Goal: Information Seeking & Learning: Learn about a topic

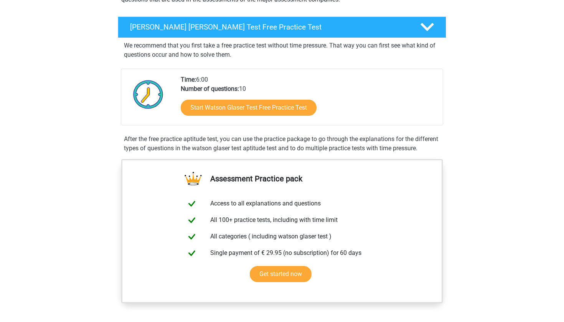
scroll to position [111, 0]
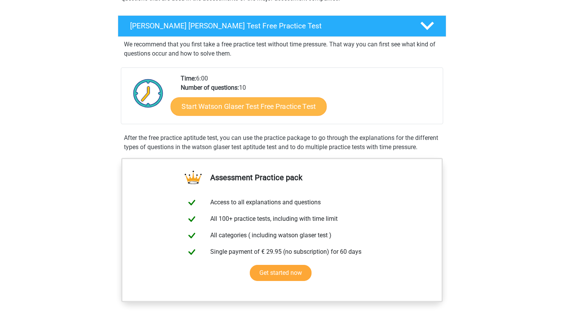
click at [221, 112] on link "Start Watson Glaser Test Free Practice Test" at bounding box center [249, 106] width 156 height 18
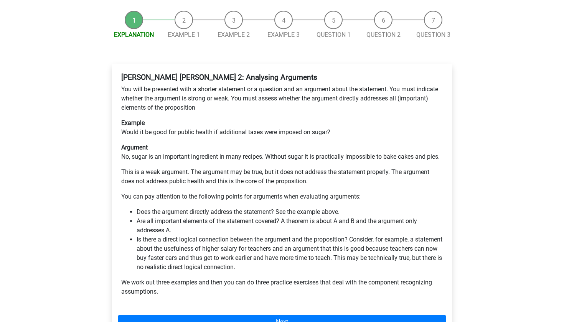
scroll to position [136, 0]
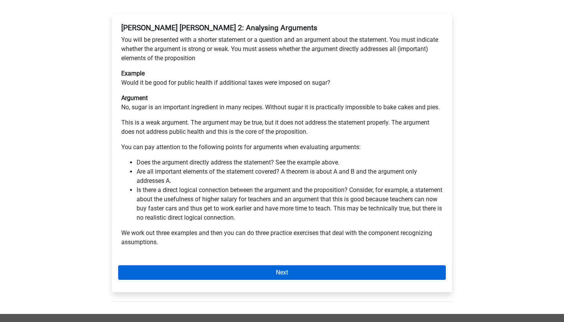
click at [217, 265] on link "Next" at bounding box center [282, 272] width 328 height 15
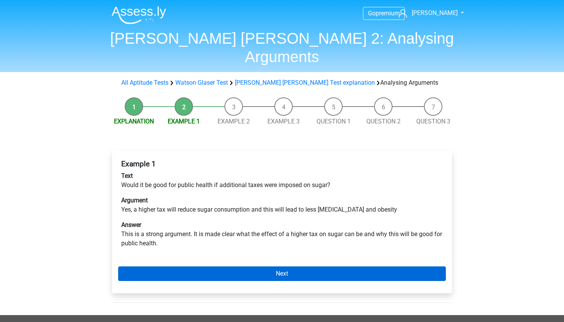
click at [200, 267] on link "Next" at bounding box center [282, 274] width 328 height 15
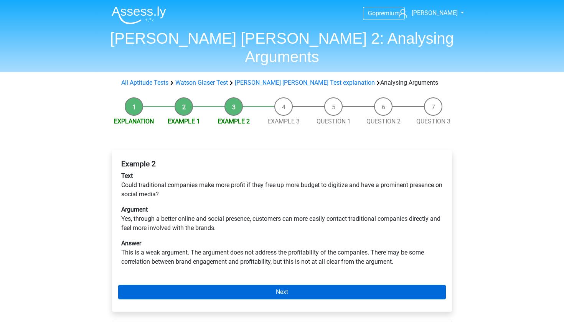
click at [198, 285] on link "Next" at bounding box center [282, 292] width 328 height 15
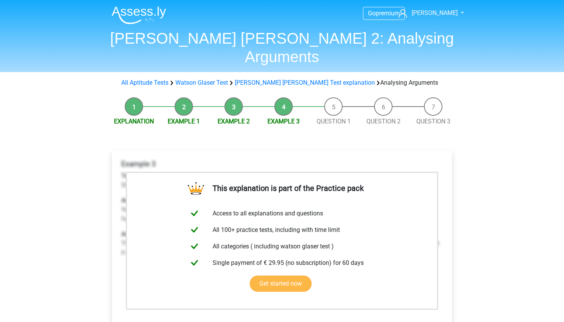
click at [250, 276] on link "Get started now" at bounding box center [281, 284] width 62 height 16
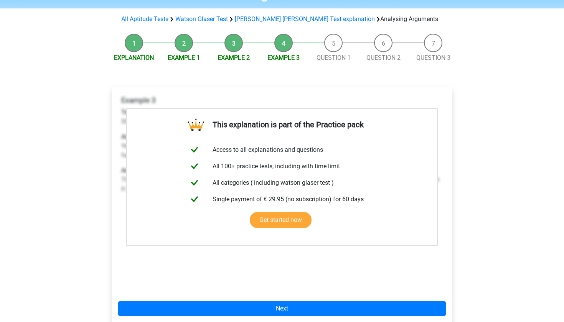
scroll to position [111, 0]
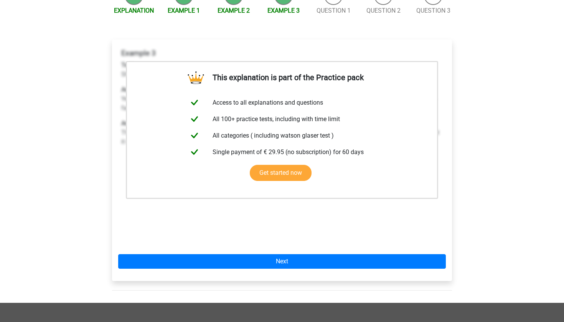
click at [186, 232] on div "This explanation is part of the Practice pack Access to all explanations and qu…" at bounding box center [282, 161] width 340 height 242
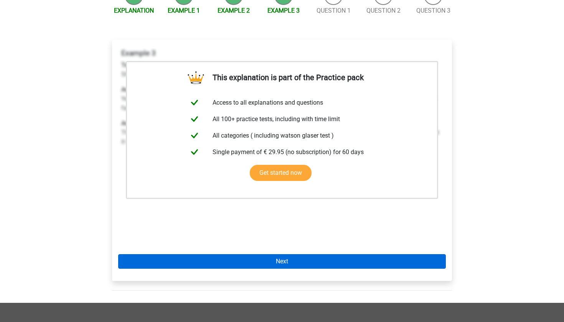
click at [186, 254] on link "Next" at bounding box center [282, 261] width 328 height 15
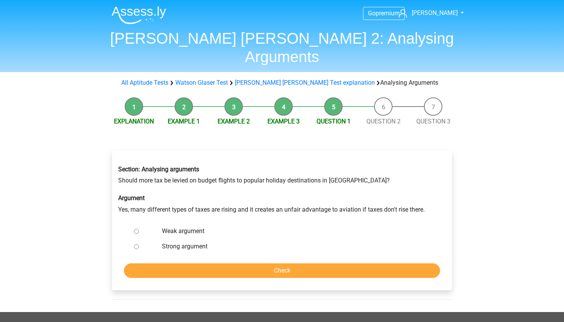
click at [199, 227] on label "Weak argument" at bounding box center [294, 231] width 265 height 9
click at [139, 229] on input "Weak argument" at bounding box center [136, 231] width 5 height 5
radio input "true"
click at [204, 263] on input "Check" at bounding box center [282, 270] width 316 height 15
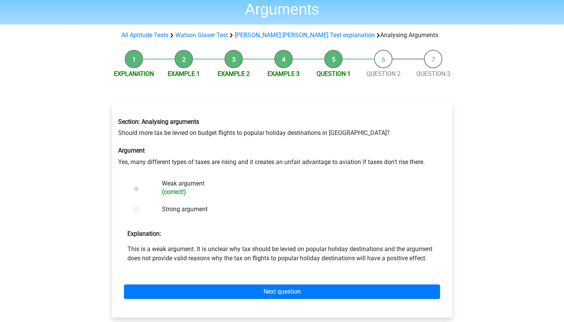
scroll to position [54, 0]
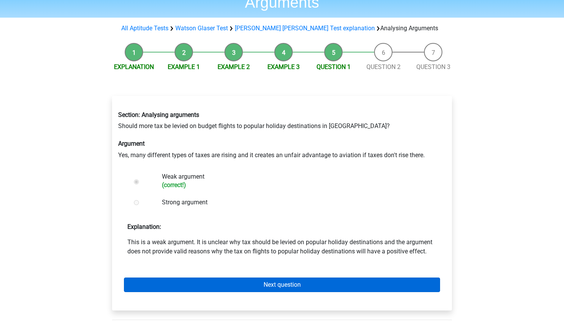
click at [225, 278] on link "Next question" at bounding box center [282, 285] width 316 height 15
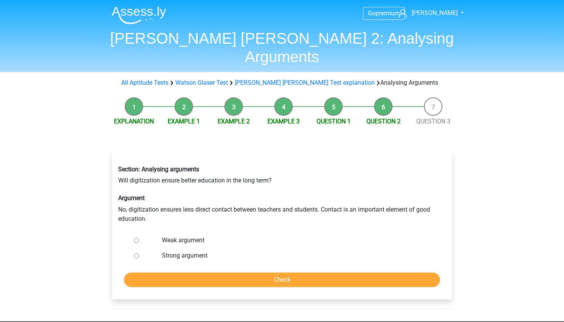
click at [194, 236] on label "Weak argument" at bounding box center [294, 240] width 265 height 9
click at [139, 238] on input "Weak argument" at bounding box center [136, 240] width 5 height 5
radio input "true"
click at [189, 248] on div "Strong argument" at bounding box center [294, 255] width 277 height 15
click at [189, 251] on label "Strong argument" at bounding box center [294, 255] width 265 height 9
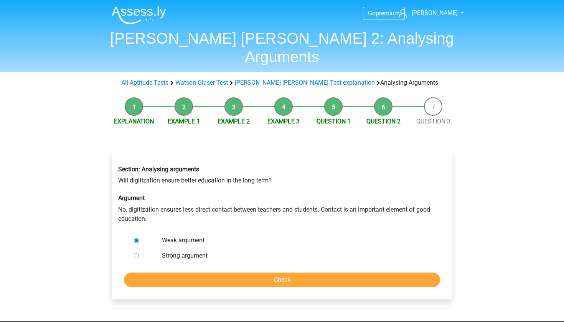
click at [139, 254] on input "Strong argument" at bounding box center [136, 256] width 5 height 5
radio input "true"
click at [193, 276] on div "Section: Analysing arguments Will digitization ensure better education in the l…" at bounding box center [282, 224] width 340 height 149
click at [193, 270] on div "Section: Analysing arguments Will digitization ensure better education in the l…" at bounding box center [282, 224] width 340 height 149
click at [193, 273] on input "Check" at bounding box center [282, 280] width 316 height 15
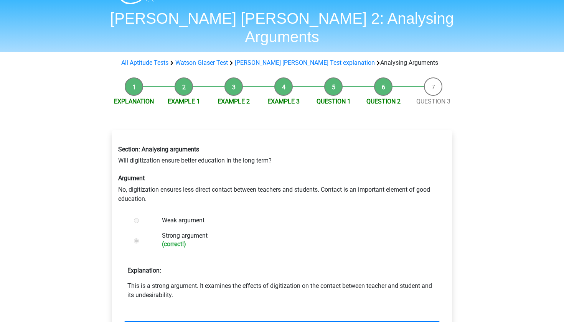
scroll to position [23, 0]
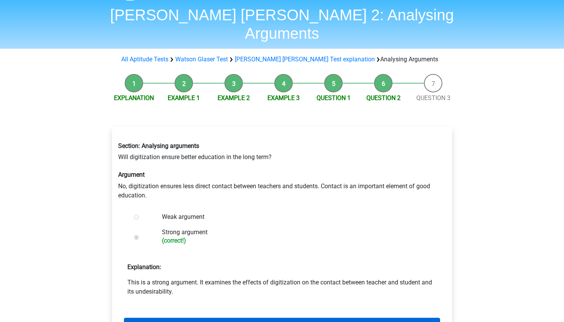
click at [244, 318] on link "Next question" at bounding box center [282, 325] width 316 height 15
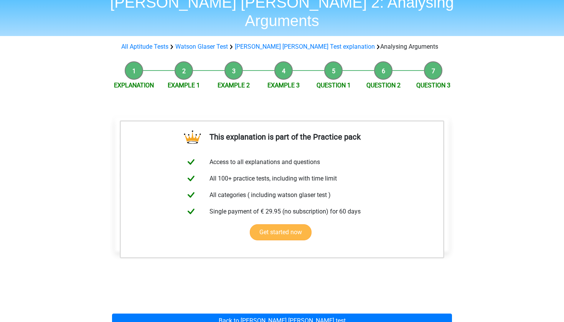
scroll to position [61, 0]
